Goal: Task Accomplishment & Management: Manage account settings

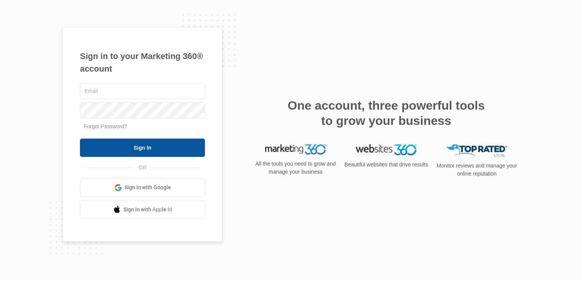
type input "[EMAIL_ADDRESS][DOMAIN_NAME]"
click at [167, 147] on input "Sign In" at bounding box center [142, 148] width 125 height 18
